Goal: Task Accomplishment & Management: Use online tool/utility

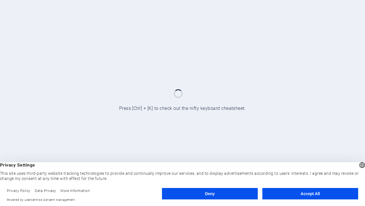
click at [210, 193] on button "Deny" at bounding box center [210, 193] width 96 height 11
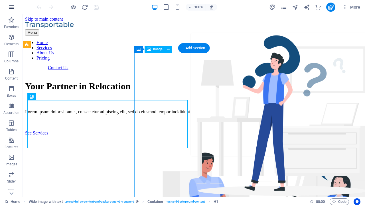
click at [12, 7] on icon "button" at bounding box center [11, 7] width 7 height 7
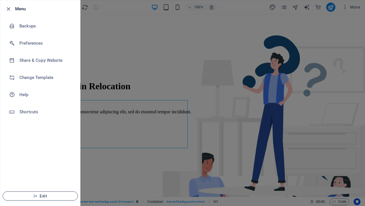
click at [40, 196] on span "Exit" at bounding box center [40, 195] width 66 height 5
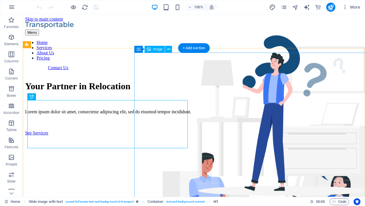
click at [216, 201] on span "H1" at bounding box center [216, 201] width 5 height 7
